Goal: Task Accomplishment & Management: Use online tool/utility

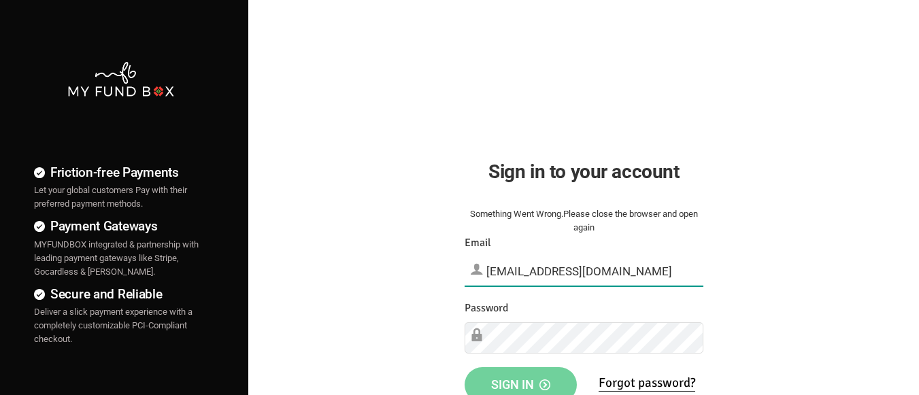
type input "[EMAIL_ADDRESS][DOMAIN_NAME]"
click at [521, 380] on span "Sign in" at bounding box center [520, 385] width 59 height 14
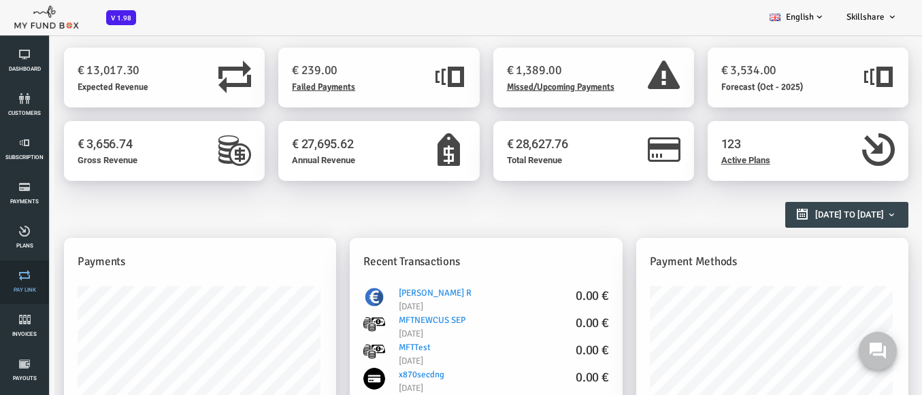
click at [25, 282] on link "Pay Link" at bounding box center [24, 283] width 41 height 44
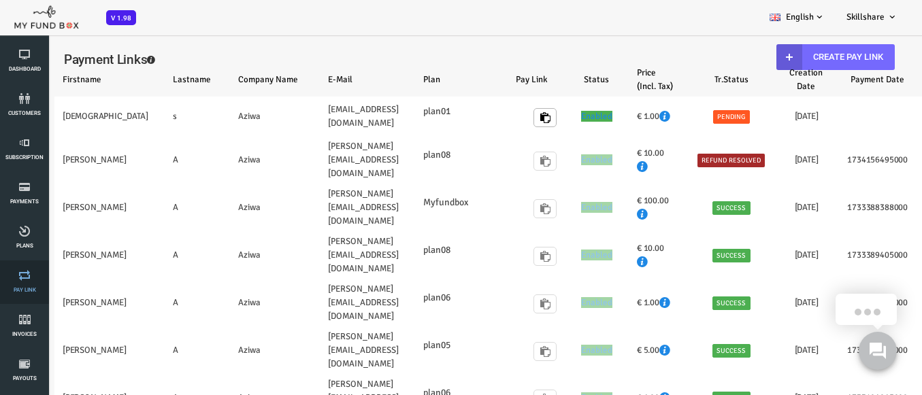
select select "100"
